Goal: Navigation & Orientation: Find specific page/section

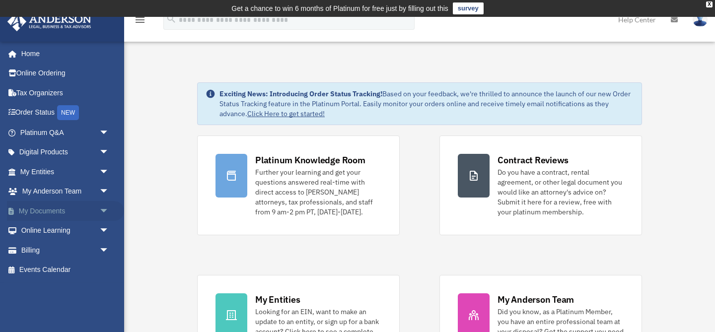
click at [101, 207] on span "arrow_drop_down" at bounding box center [109, 211] width 20 height 20
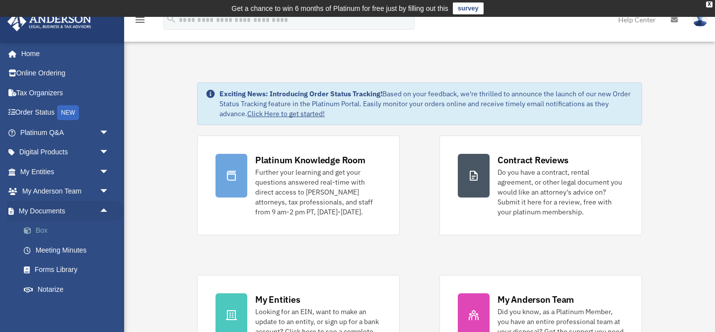
click at [42, 228] on link "Box" at bounding box center [69, 231] width 110 height 20
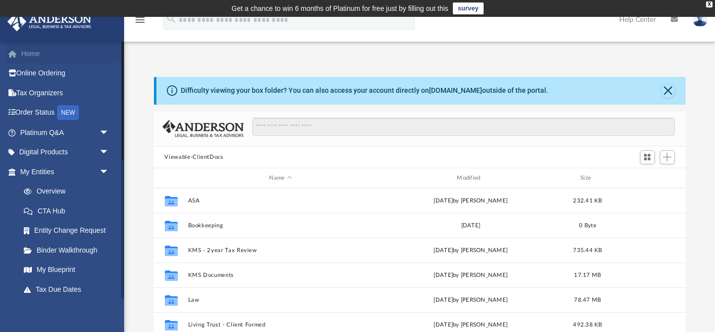
click at [50, 56] on link "Home" at bounding box center [65, 54] width 117 height 20
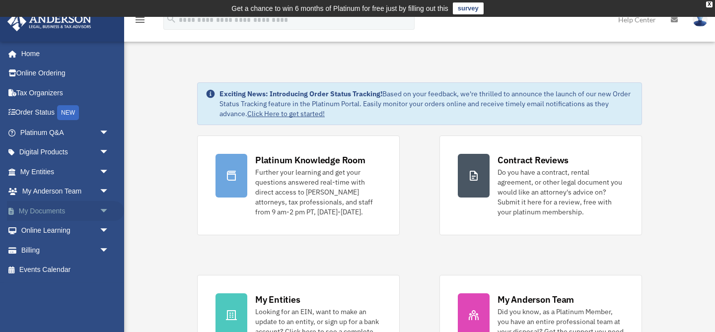
click at [106, 208] on span "arrow_drop_down" at bounding box center [109, 211] width 20 height 20
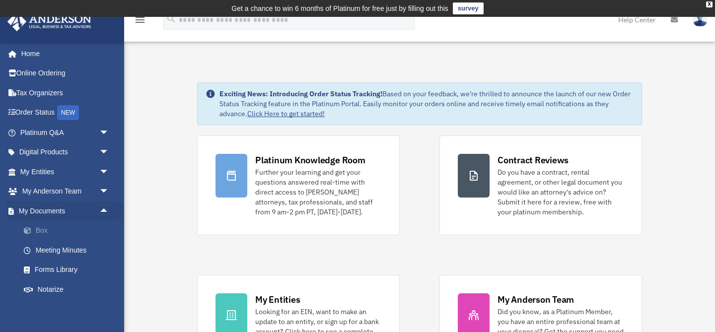
click at [48, 230] on link "Box" at bounding box center [69, 231] width 110 height 20
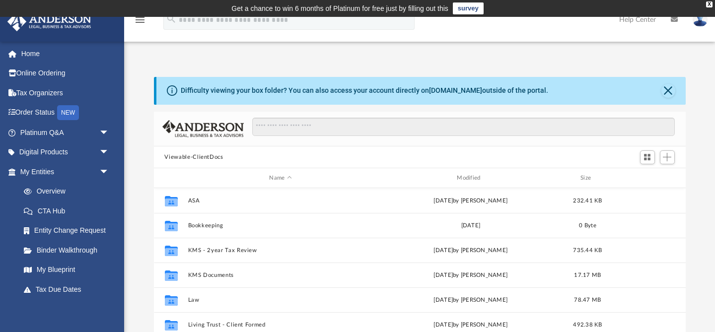
scroll to position [225, 532]
